Goal: Information Seeking & Learning: Learn about a topic

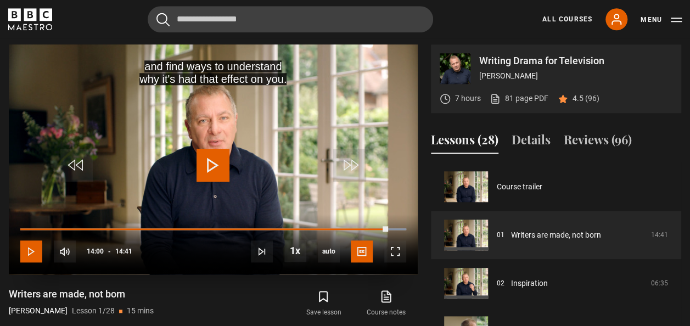
click at [41, 250] on span "Video Player" at bounding box center [31, 251] width 22 height 22
click at [221, 166] on span "Video Player" at bounding box center [213, 165] width 33 height 33
click at [214, 171] on span "Video Player" at bounding box center [213, 165] width 33 height 33
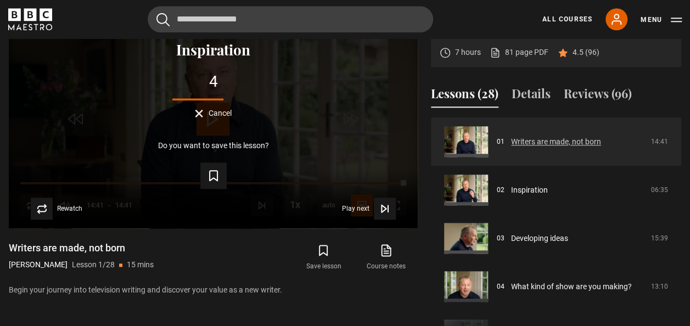
scroll to position [49, 0]
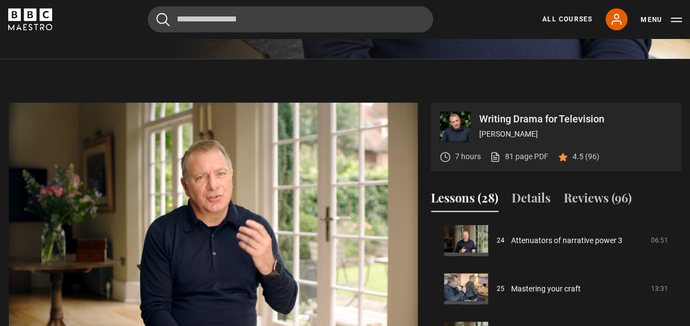
scroll to position [429, 0]
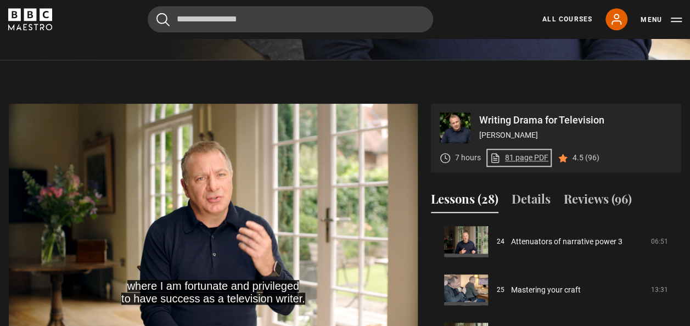
click at [530, 158] on link "81 page PDF (opens in new tab)" at bounding box center [519, 158] width 59 height 12
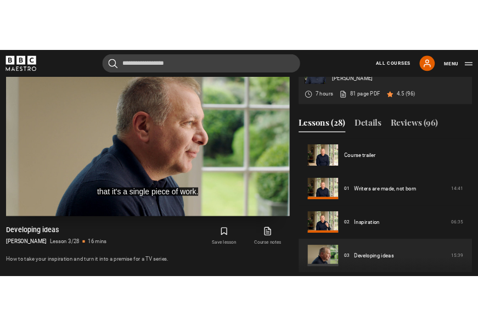
scroll to position [809, 0]
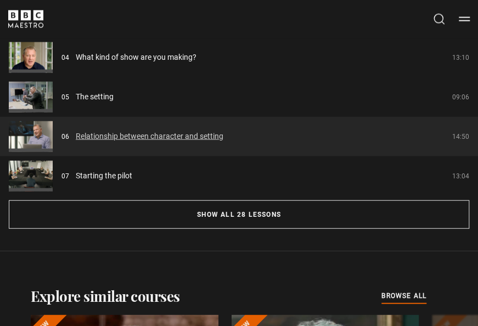
click at [223, 131] on link "Relationship between character and setting" at bounding box center [150, 137] width 148 height 12
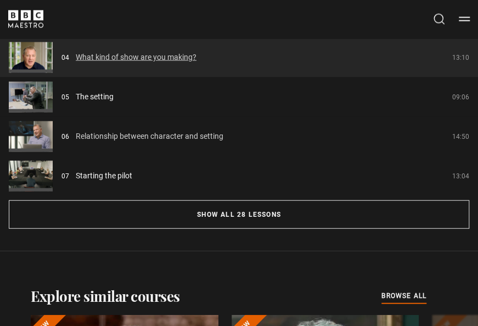
scroll to position [788, 0]
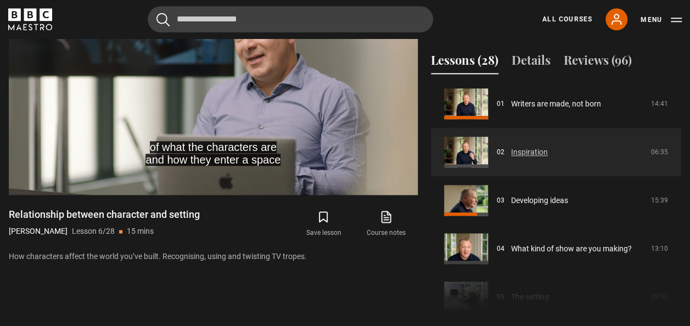
scroll to position [53, 0]
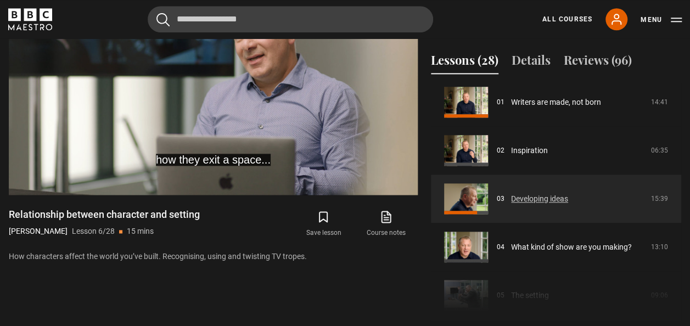
click at [478, 201] on link "Developing ideas" at bounding box center [539, 199] width 57 height 12
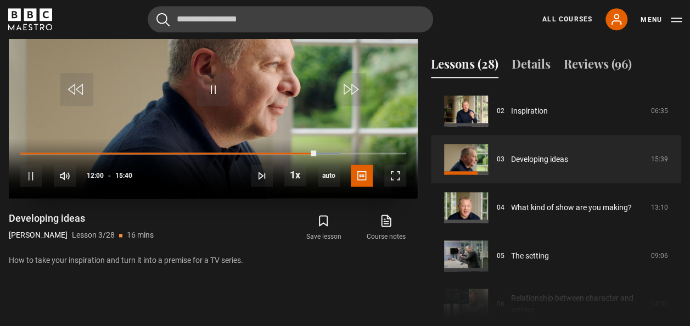
scroll to position [565, 0]
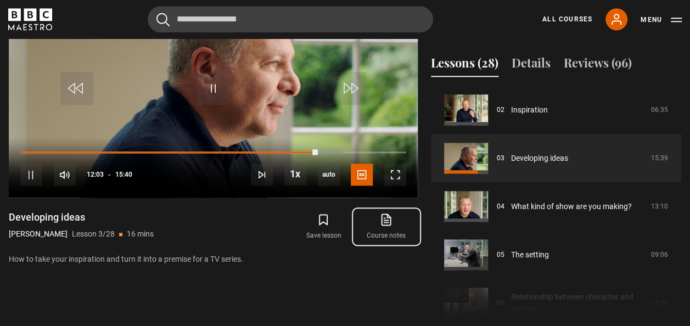
click at [386, 221] on icon at bounding box center [386, 219] width 14 height 13
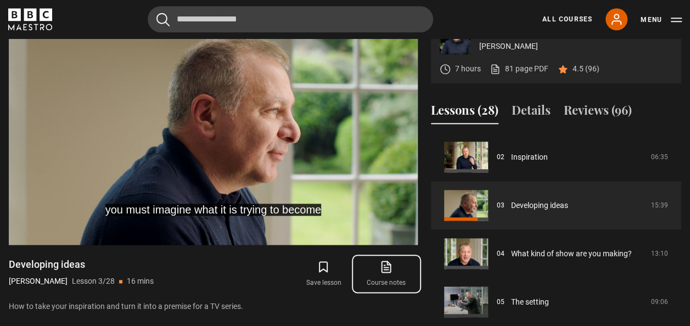
scroll to position [518, 0]
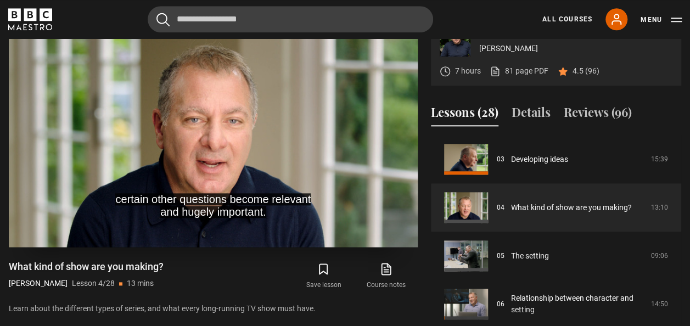
scroll to position [517, 0]
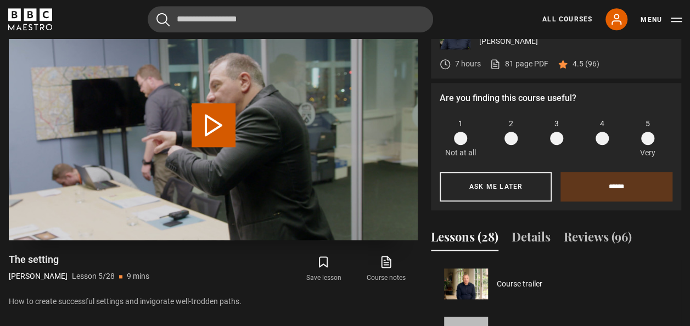
scroll to position [193, 0]
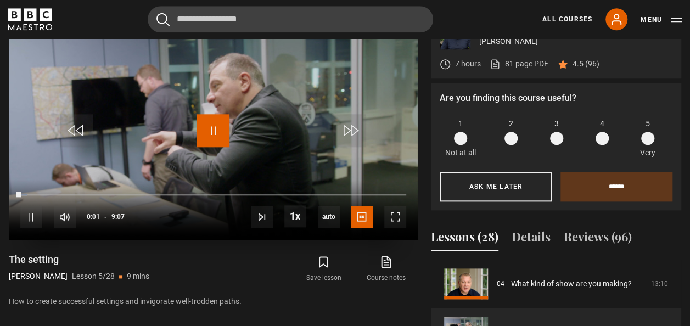
click at [210, 130] on span "Video Player" at bounding box center [213, 130] width 33 height 33
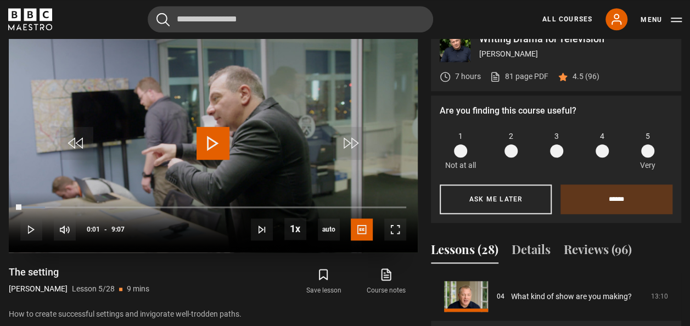
scroll to position [507, 0]
